Goal: Information Seeking & Learning: Learn about a topic

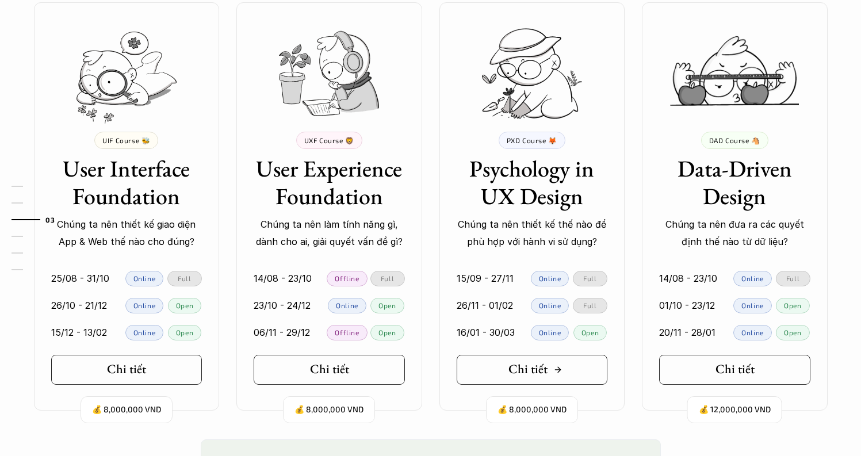
scroll to position [1072, 0]
click at [581, 367] on link "Chi tiết" at bounding box center [532, 369] width 151 height 30
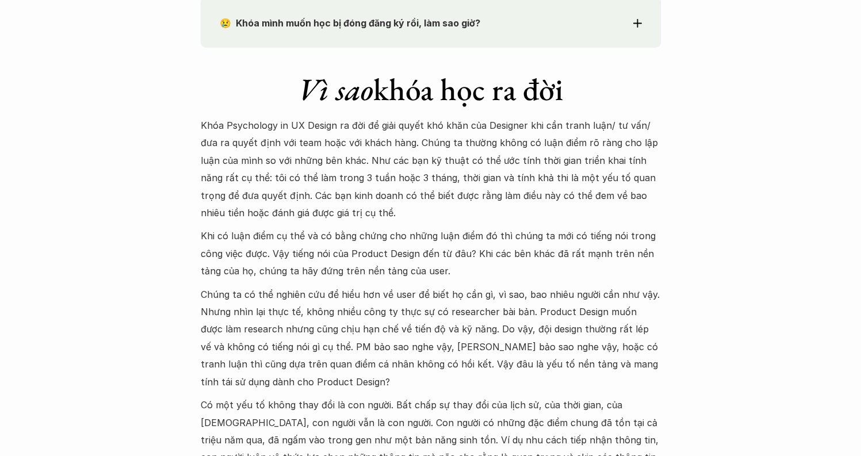
scroll to position [1343, 0]
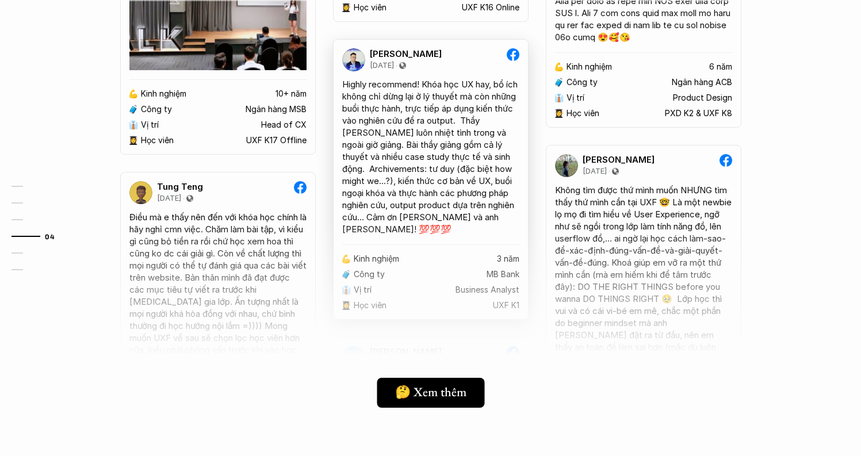
scroll to position [2535, 0]
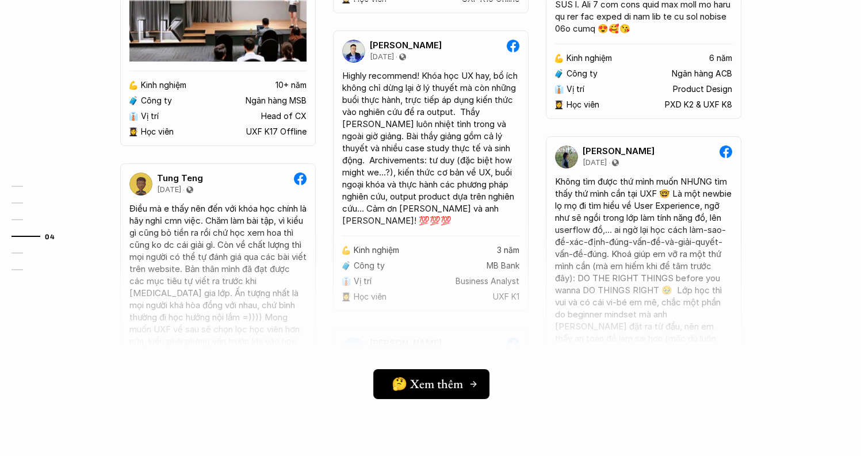
click at [407, 379] on h5 "🤔 Xem thêm" at bounding box center [427, 383] width 71 height 15
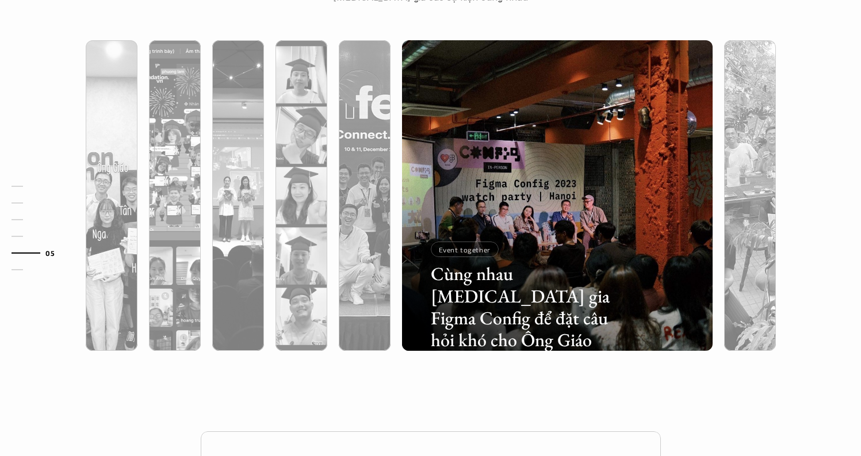
scroll to position [3092, 0]
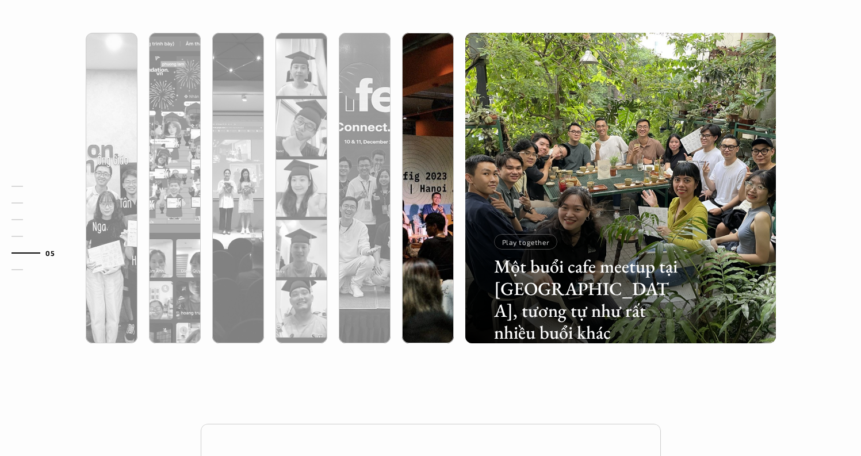
click at [431, 259] on div at bounding box center [523, 275] width 185 height 83
click at [431, 249] on div at bounding box center [523, 275] width 185 height 83
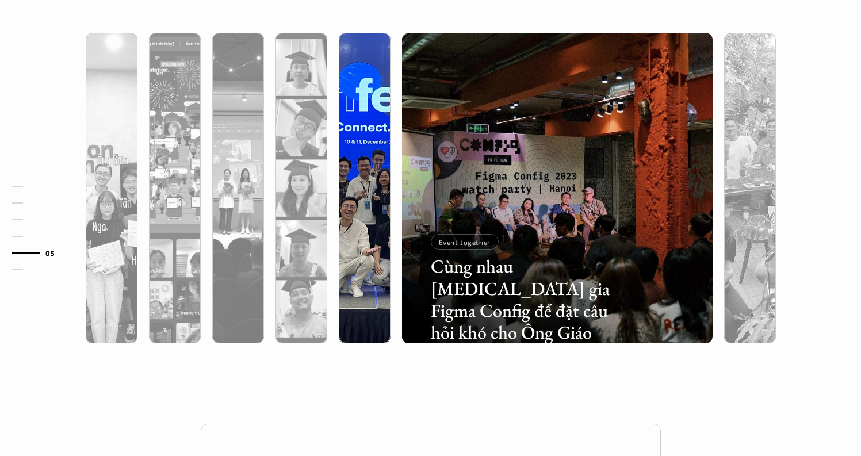
click at [364, 251] on div at bounding box center [365, 250] width 52 height 188
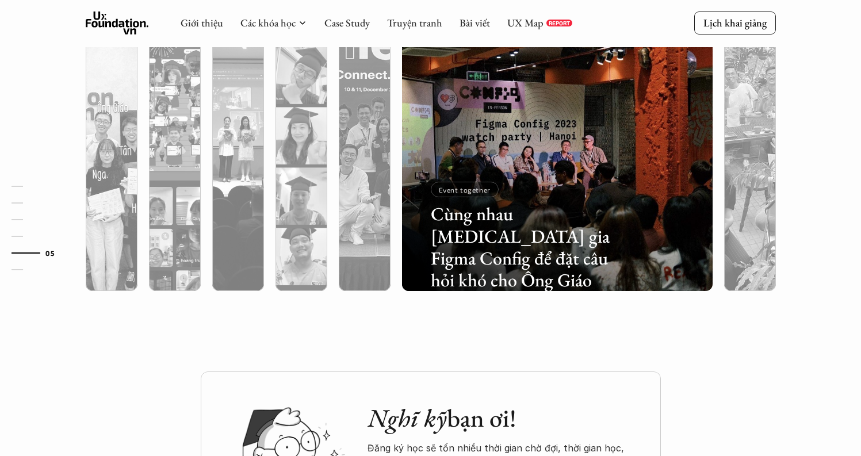
scroll to position [3095, 0]
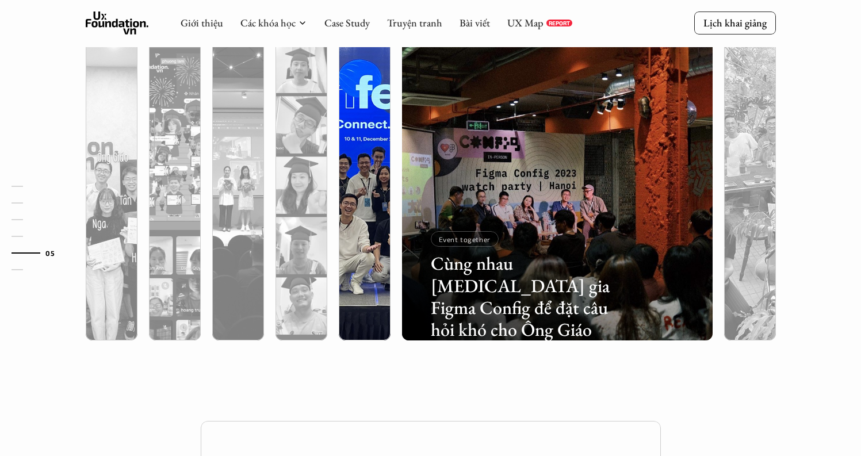
click at [376, 180] on div at bounding box center [365, 247] width 52 height 188
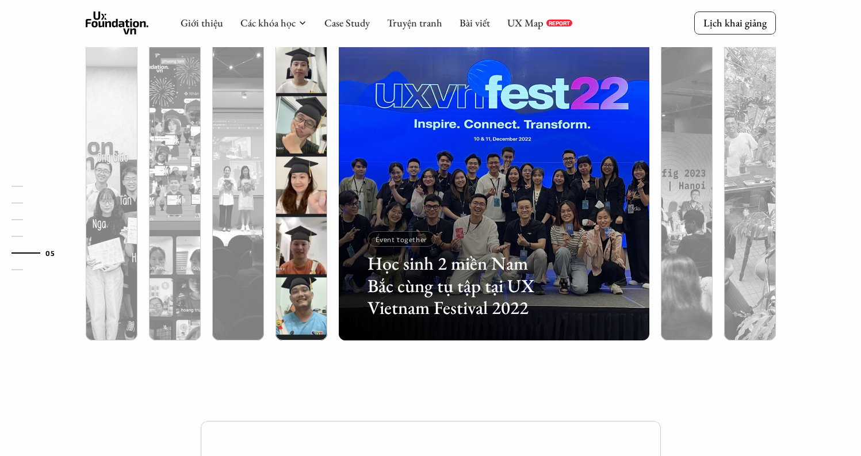
click at [307, 218] on div at bounding box center [302, 247] width 52 height 188
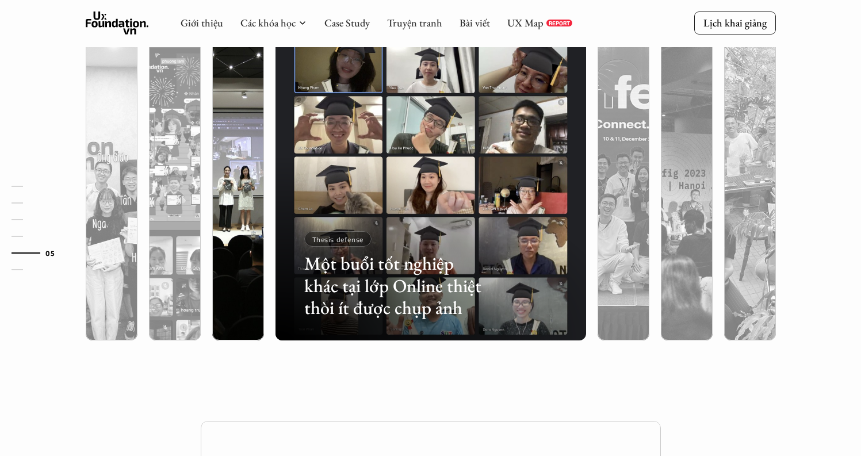
click at [245, 223] on div at bounding box center [238, 247] width 52 height 188
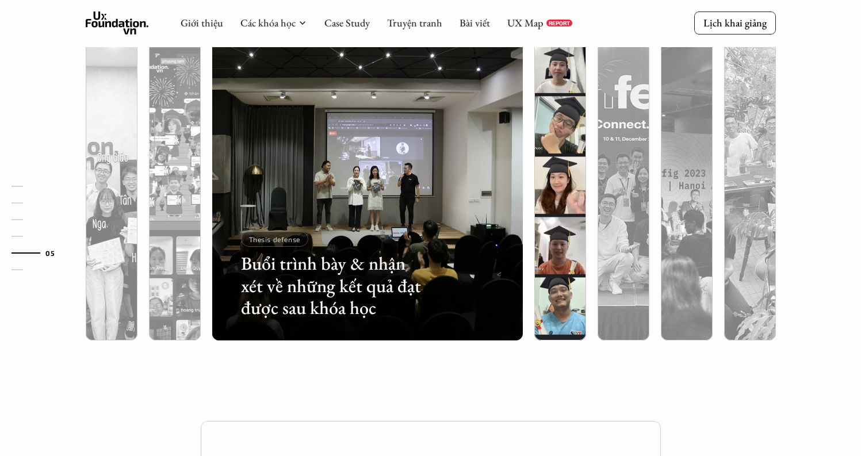
click at [557, 183] on div at bounding box center [560, 247] width 52 height 188
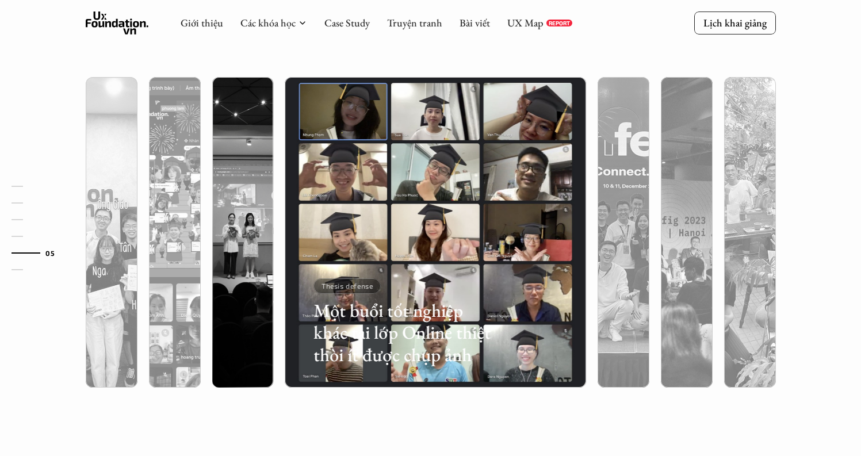
scroll to position [3043, 0]
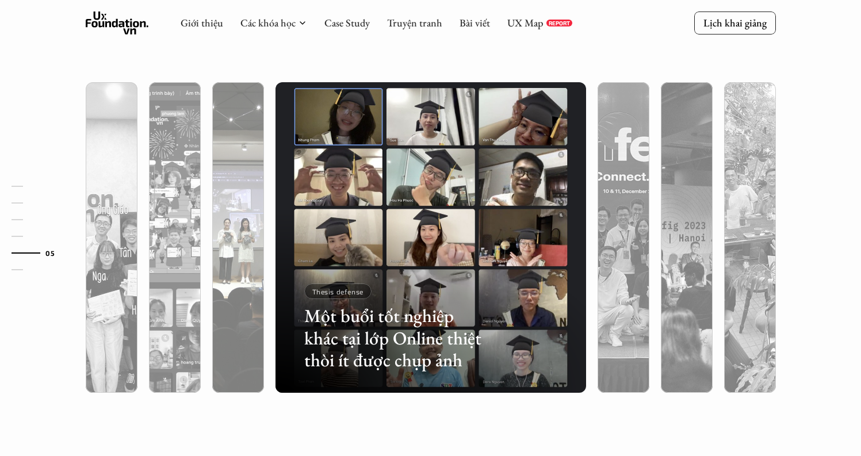
click at [243, 196] on img at bounding box center [238, 237] width 316 height 311
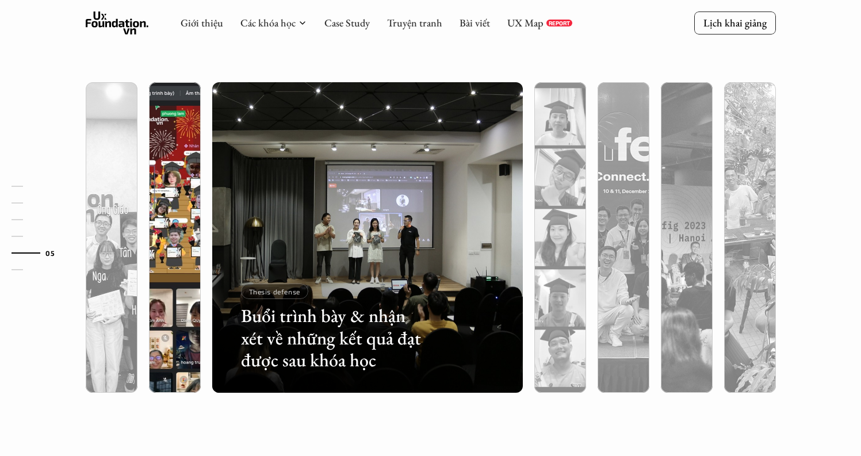
click at [187, 205] on div at bounding box center [175, 299] width 52 height 188
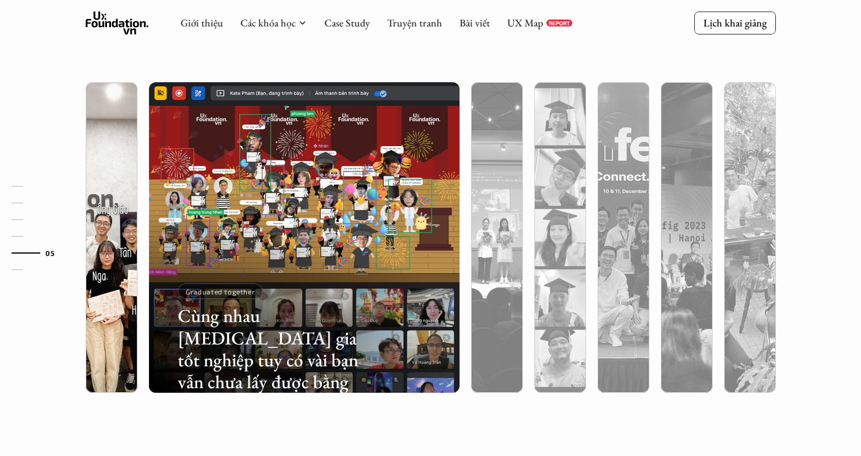
click at [128, 209] on div at bounding box center [112, 299] width 52 height 188
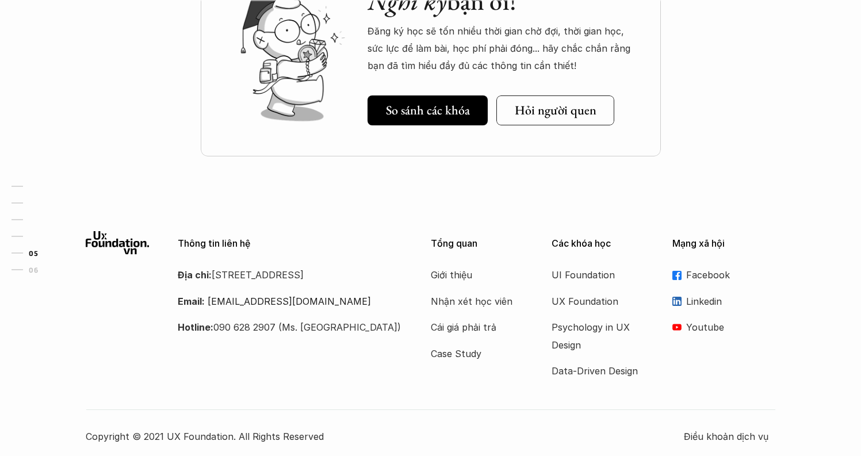
scroll to position [3561, 0]
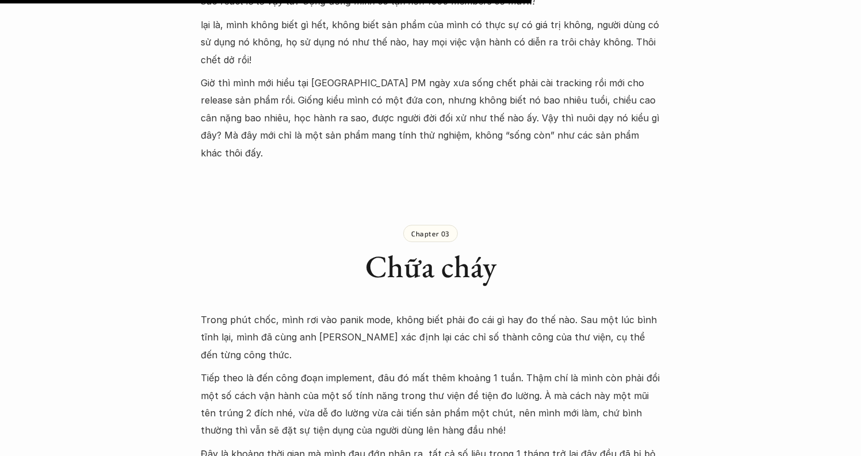
scroll to position [2333, 0]
